Goal: Navigation & Orientation: Find specific page/section

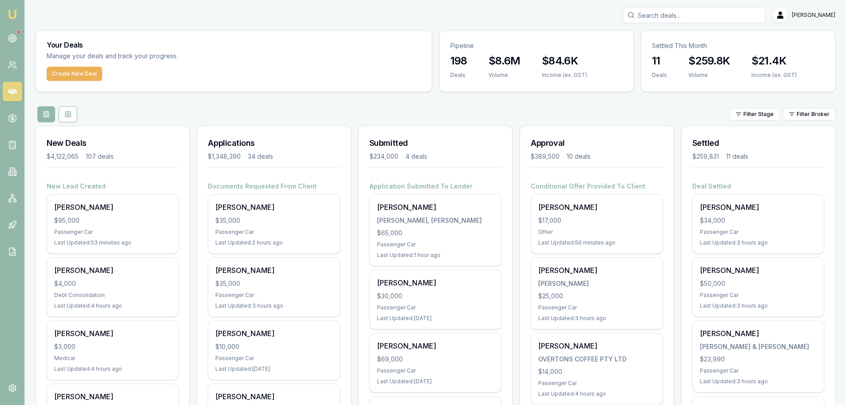
click at [410, 10] on div "[PERSON_NAME]" at bounding box center [436, 15] width 800 height 16
click at [457, 109] on div "Filter Stage Filter Broker" at bounding box center [436, 114] width 800 height 16
click at [463, 108] on div "Filter Stage Filter Broker" at bounding box center [436, 114] width 800 height 16
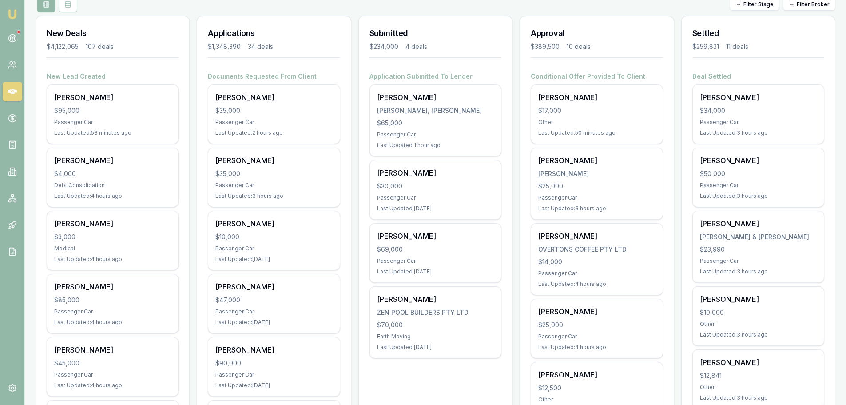
scroll to position [133, 0]
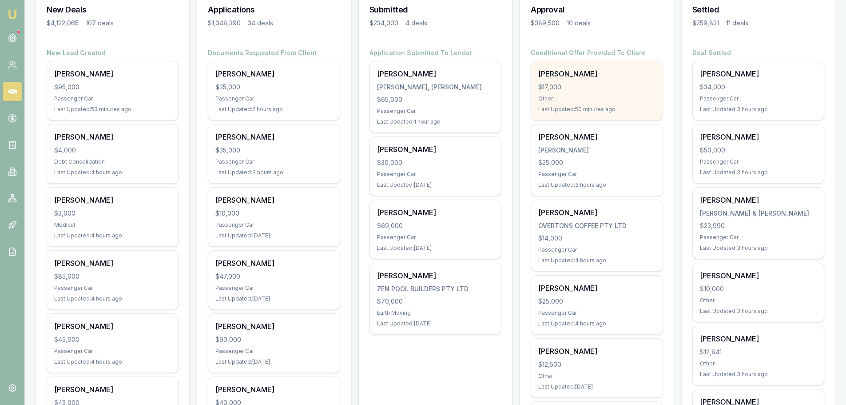
click at [604, 84] on div "$17,000" at bounding box center [596, 87] width 117 height 9
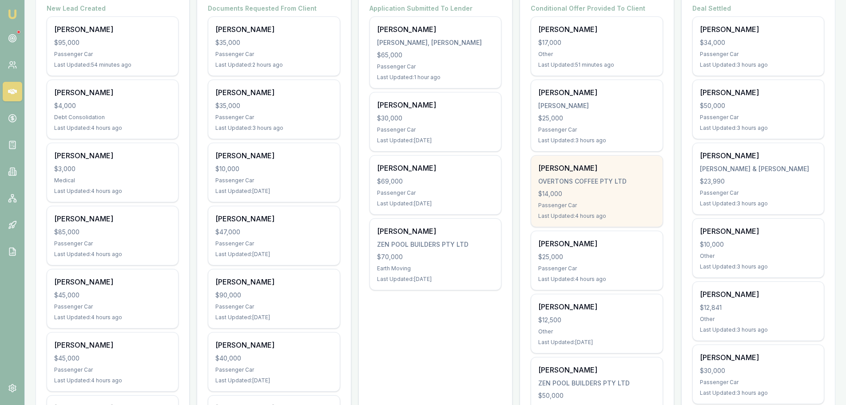
click at [607, 190] on div "$14,000" at bounding box center [596, 193] width 117 height 9
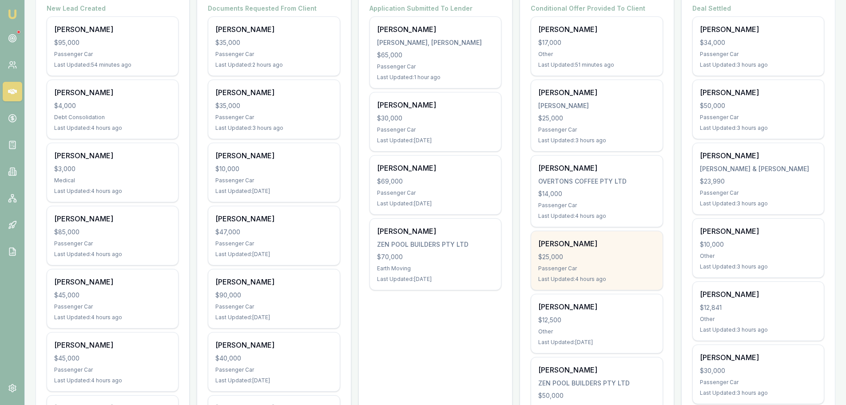
click at [570, 251] on div "Sylvia Hood $25,000 Passenger Car Last Updated: 4 hours ago" at bounding box center [596, 260] width 131 height 59
click at [565, 258] on div "$25,000" at bounding box center [596, 256] width 117 height 9
click at [564, 249] on div "Sylvia Hood $25,000 Passenger Car Last Updated: 4 hours ago" at bounding box center [596, 260] width 131 height 59
click at [598, 253] on div "$25,000" at bounding box center [596, 256] width 117 height 9
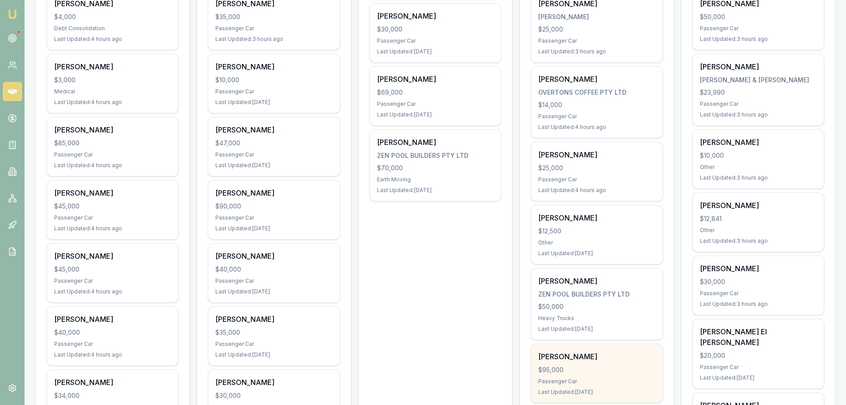
scroll to position [311, 0]
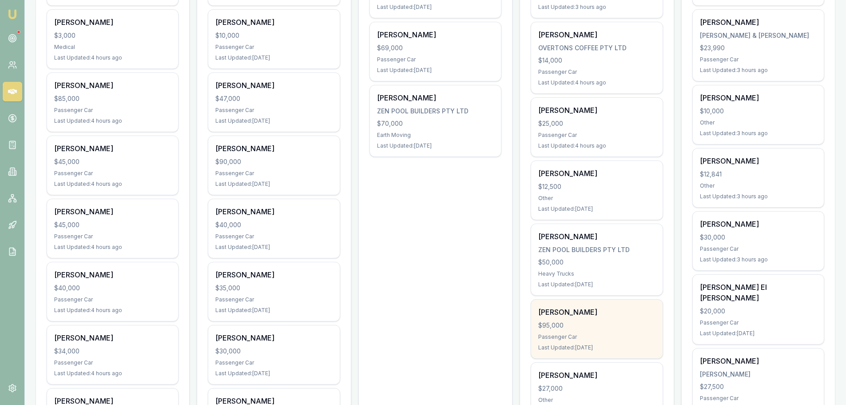
click at [594, 326] on div "$95,000" at bounding box center [596, 325] width 117 height 9
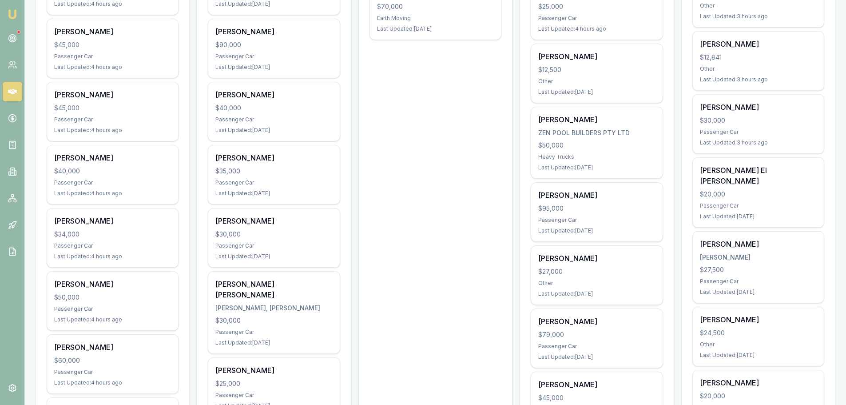
scroll to position [444, 0]
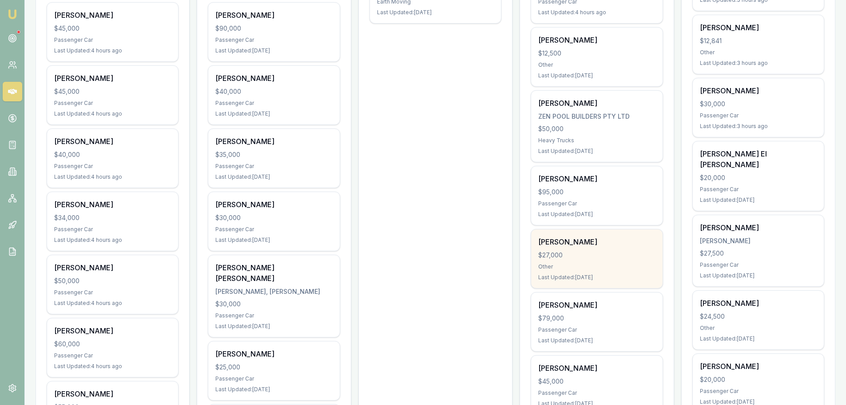
click at [584, 257] on div "$27,000" at bounding box center [596, 255] width 117 height 9
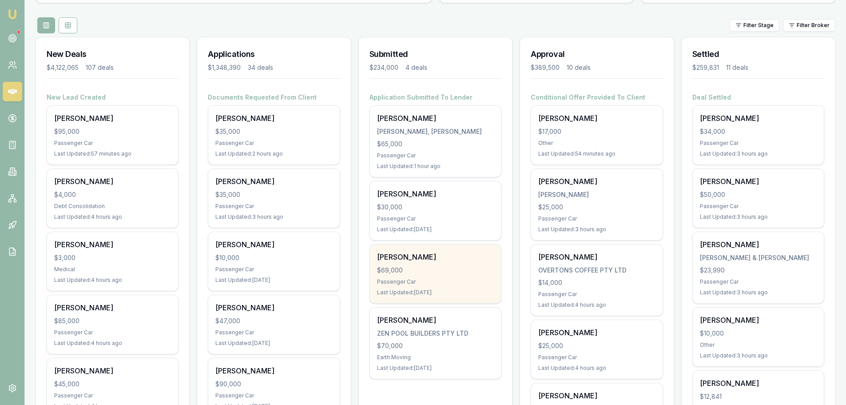
scroll to position [133, 0]
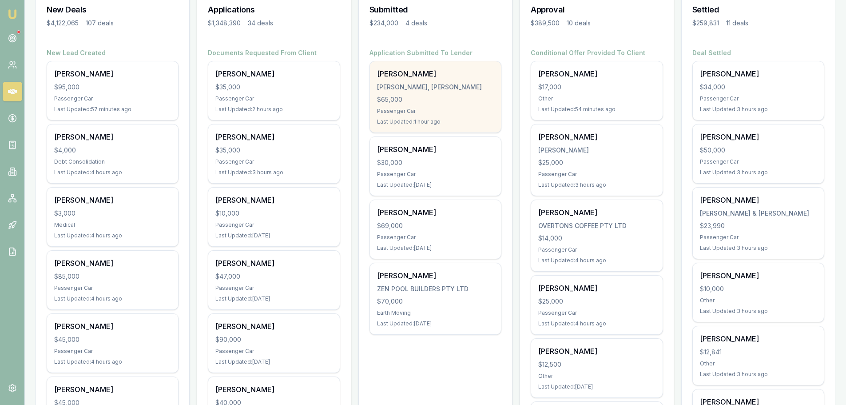
click at [420, 100] on div "$65,000" at bounding box center [435, 99] width 117 height 9
click at [425, 103] on div "$65,000" at bounding box center [435, 99] width 117 height 9
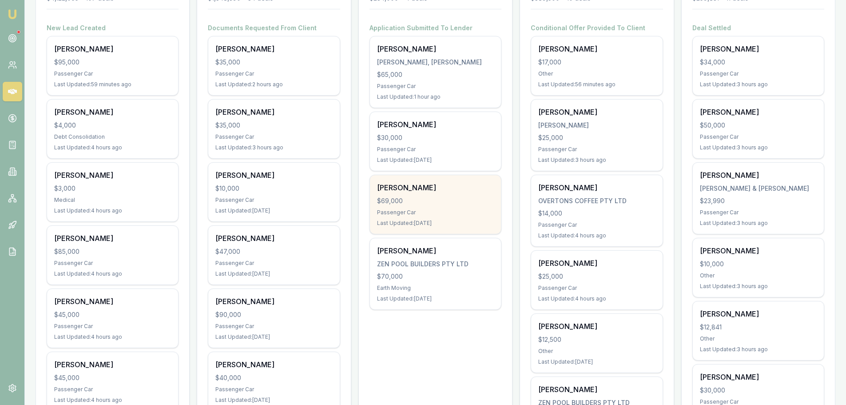
scroll to position [178, 0]
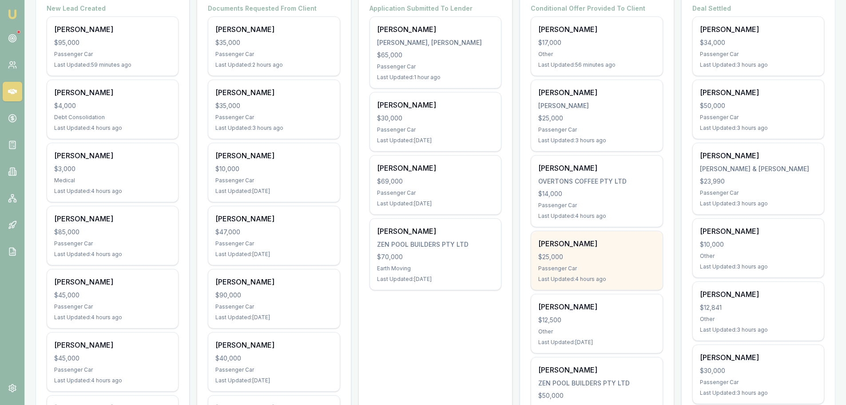
click at [594, 256] on div "$25,000" at bounding box center [596, 256] width 117 height 9
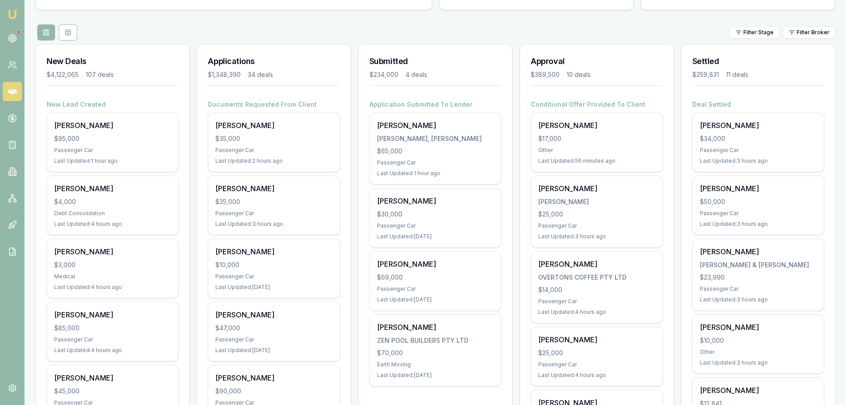
scroll to position [0, 0]
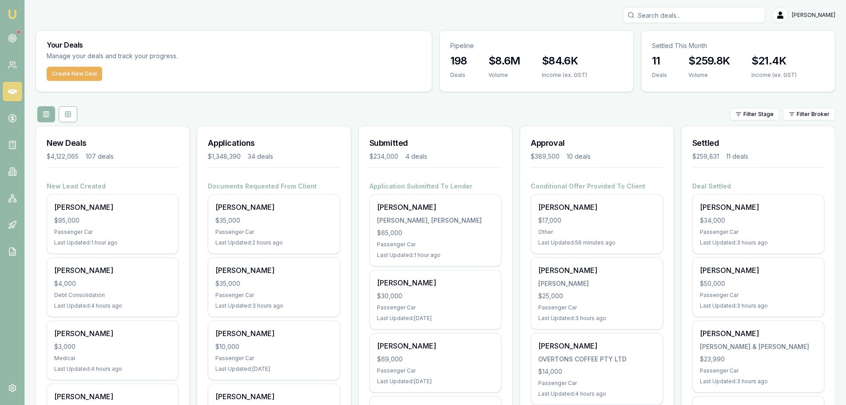
click at [152, 106] on div "Filter Stage Filter Broker" at bounding box center [436, 114] width 800 height 16
click at [144, 121] on div "Filter Stage Filter Broker" at bounding box center [436, 114] width 800 height 16
click at [156, 91] on div "Create New Deal" at bounding box center [234, 79] width 396 height 25
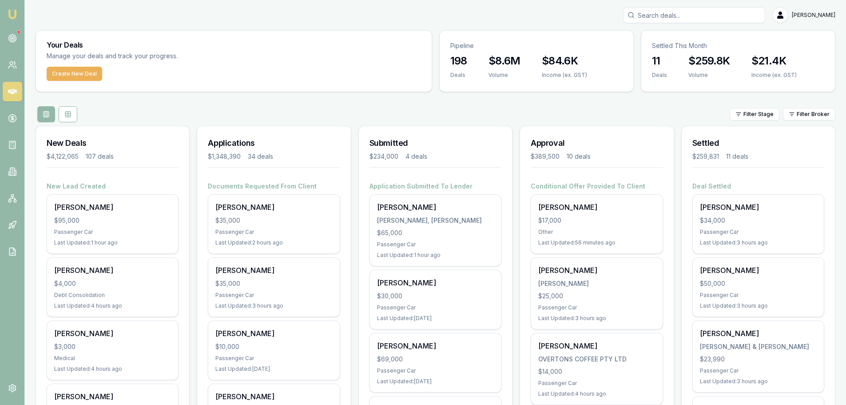
click at [166, 116] on div "Filter Stage Filter Broker" at bounding box center [436, 114] width 800 height 16
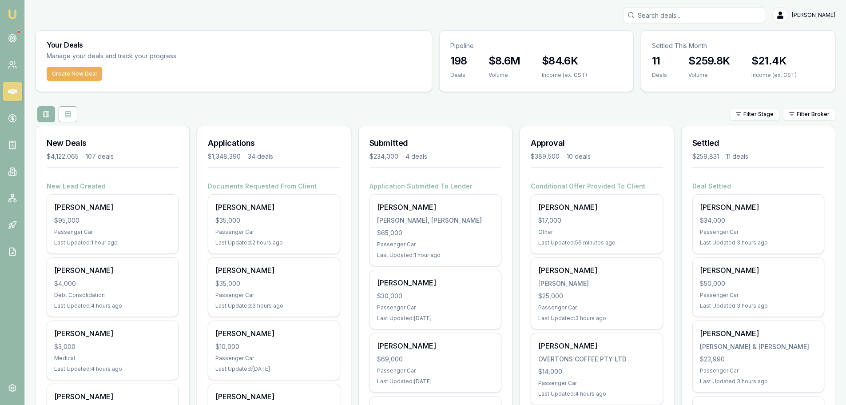
click at [271, 111] on div "Filter Stage Filter Broker" at bounding box center [436, 114] width 800 height 16
click at [258, 119] on div "Filter Stage Filter Broker" at bounding box center [436, 114] width 800 height 16
click at [267, 111] on div "Filter Stage Filter Broker" at bounding box center [436, 114] width 800 height 16
click at [14, 150] on link at bounding box center [13, 145] width 20 height 20
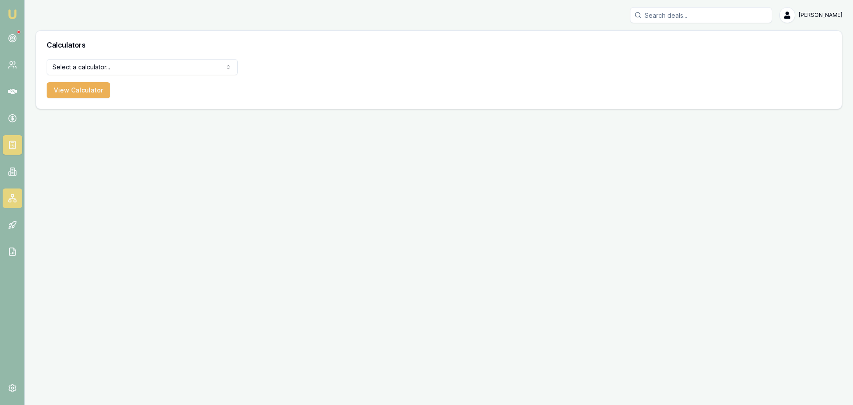
click at [16, 203] on link at bounding box center [13, 198] width 20 height 20
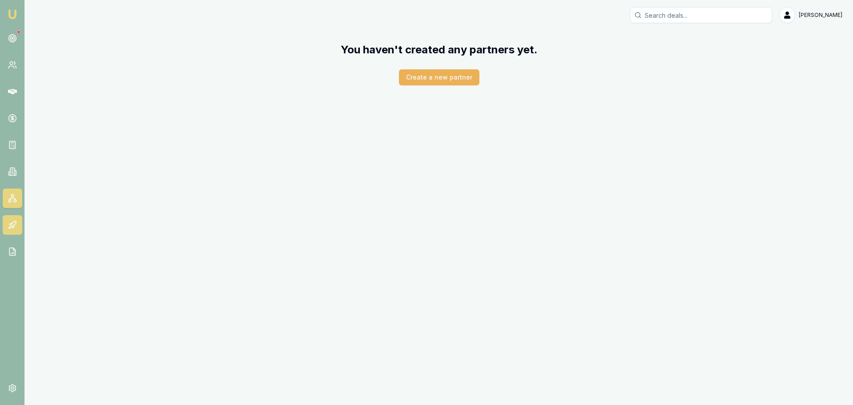
click at [16, 227] on icon at bounding box center [12, 224] width 9 height 9
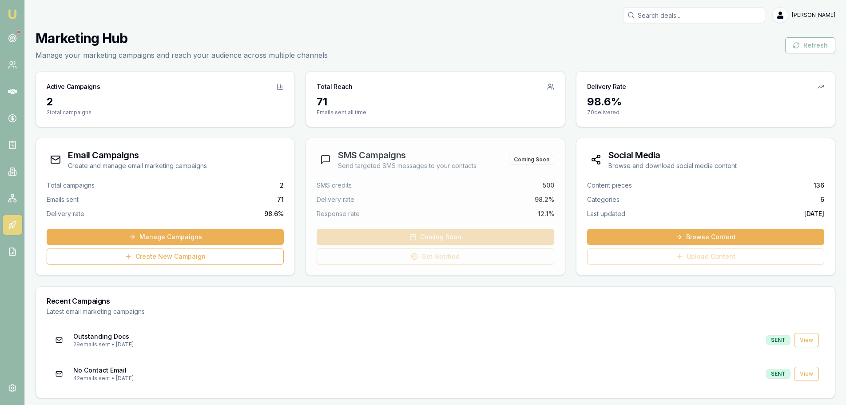
scroll to position [0, 0]
click at [19, 91] on link at bounding box center [13, 92] width 20 height 20
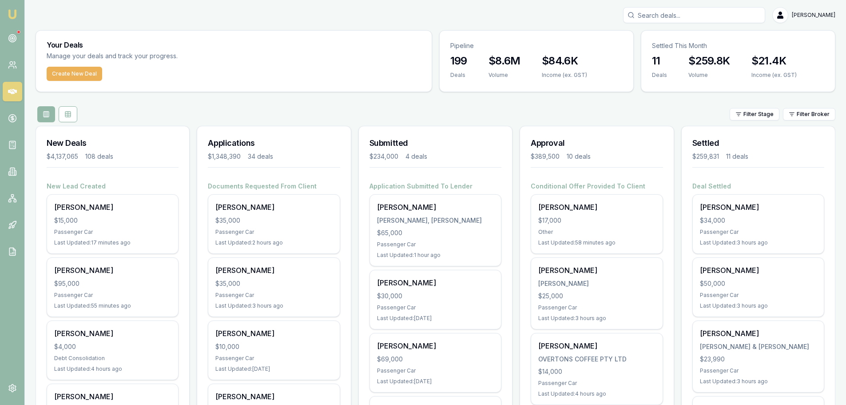
click at [149, 108] on div "Filter Stage Filter Broker" at bounding box center [436, 114] width 800 height 16
click at [168, 109] on div "Filter Stage Filter Broker" at bounding box center [436, 114] width 800 height 16
click at [167, 109] on div "Filter Stage Filter Broker" at bounding box center [436, 114] width 800 height 16
click at [169, 109] on div "Filter Stage Filter Broker" at bounding box center [436, 114] width 800 height 16
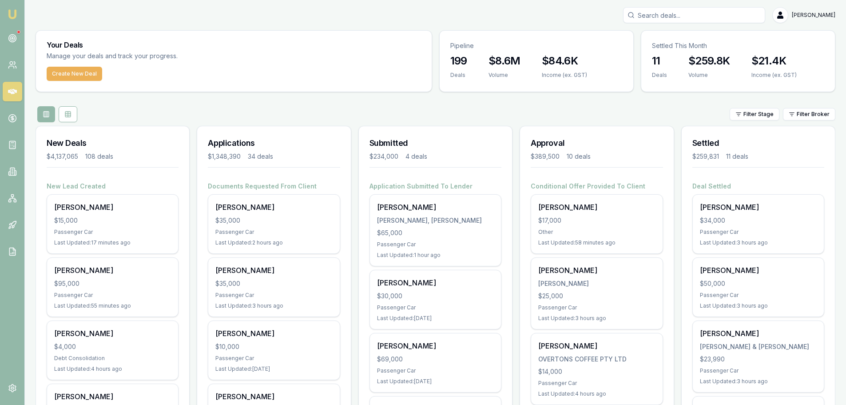
click at [220, 108] on div "Filter Stage Filter Broker" at bounding box center [436, 114] width 800 height 16
click at [189, 117] on div "Filter Stage Filter Broker" at bounding box center [436, 114] width 800 height 16
click at [399, 115] on div "Filter Stage Filter Broker" at bounding box center [436, 114] width 800 height 16
click at [299, 116] on div "Filter Stage Filter Broker" at bounding box center [436, 114] width 800 height 16
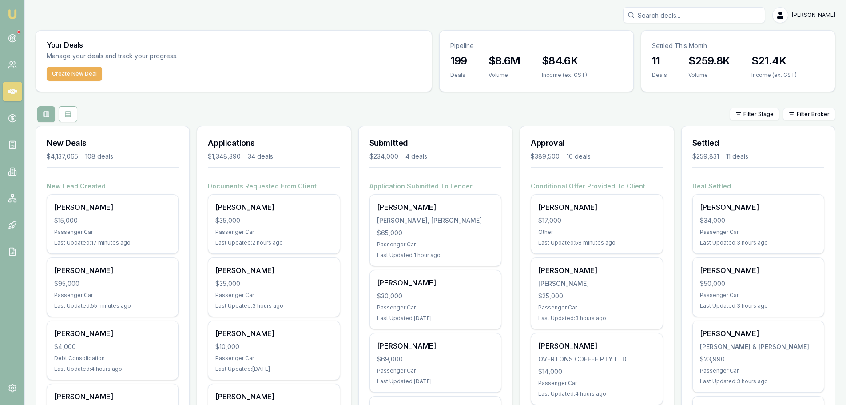
click at [266, 116] on div "Filter Stage Filter Broker" at bounding box center [436, 114] width 800 height 16
click at [268, 112] on div "Filter Stage Filter Broker" at bounding box center [436, 114] width 800 height 16
click at [255, 106] on div "Filter Stage Filter Broker" at bounding box center [436, 114] width 800 height 16
click at [417, 109] on div "Filter Stage Filter Broker" at bounding box center [436, 114] width 800 height 16
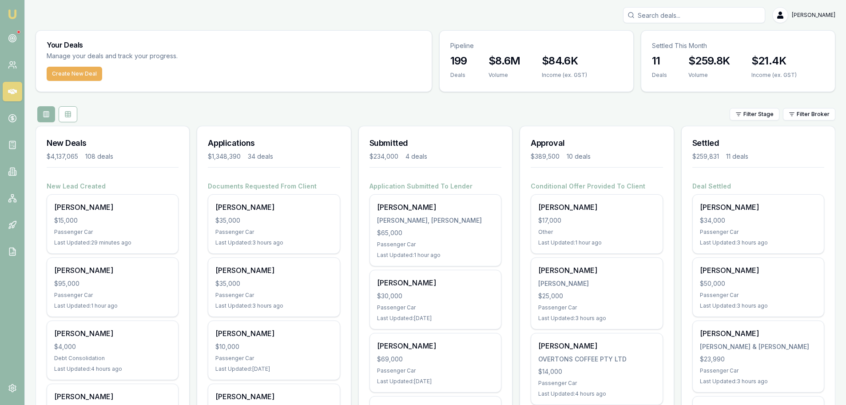
click at [451, 107] on div "Filter Stage Filter Broker" at bounding box center [436, 114] width 800 height 16
click at [354, 115] on div "Filter Stage Filter Broker" at bounding box center [436, 114] width 800 height 16
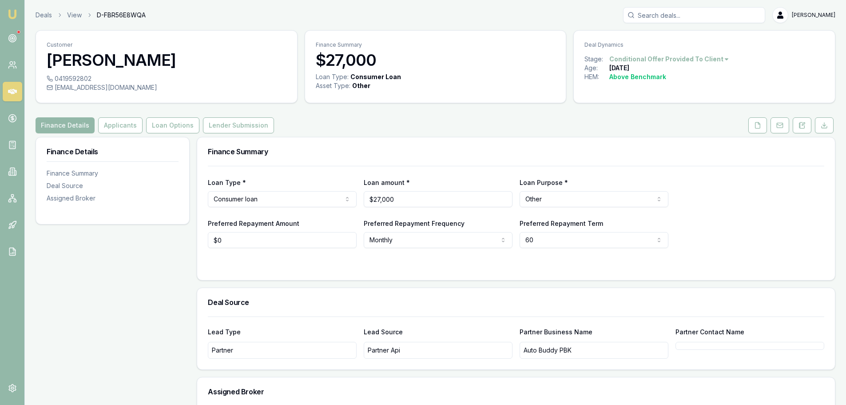
click at [341, 132] on div "Finance Details Applicants Loan Options Lender Submission" at bounding box center [436, 125] width 800 height 16
click at [346, 129] on div "Finance Details Applicants Loan Options Lender Submission" at bounding box center [436, 125] width 800 height 16
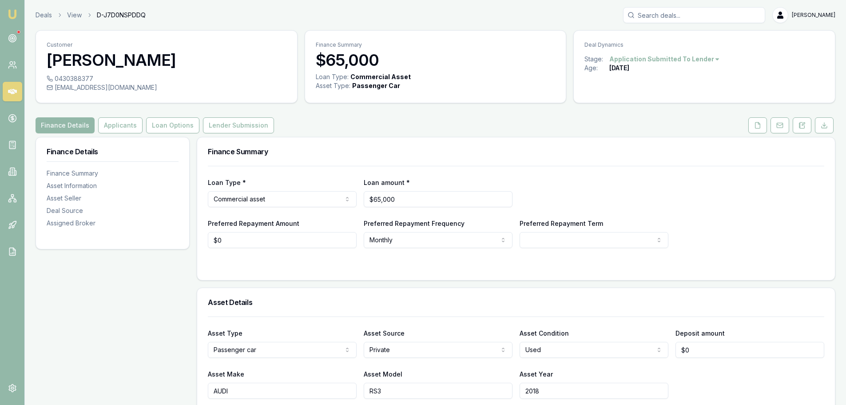
click at [487, 141] on div "Finance Summary" at bounding box center [516, 151] width 638 height 28
click at [555, 140] on div "Finance Summary" at bounding box center [516, 151] width 638 height 28
click at [468, 120] on div "Finance Details Applicants Loan Options Lender Submission" at bounding box center [436, 125] width 800 height 16
